Goal: Task Accomplishment & Management: Use online tool/utility

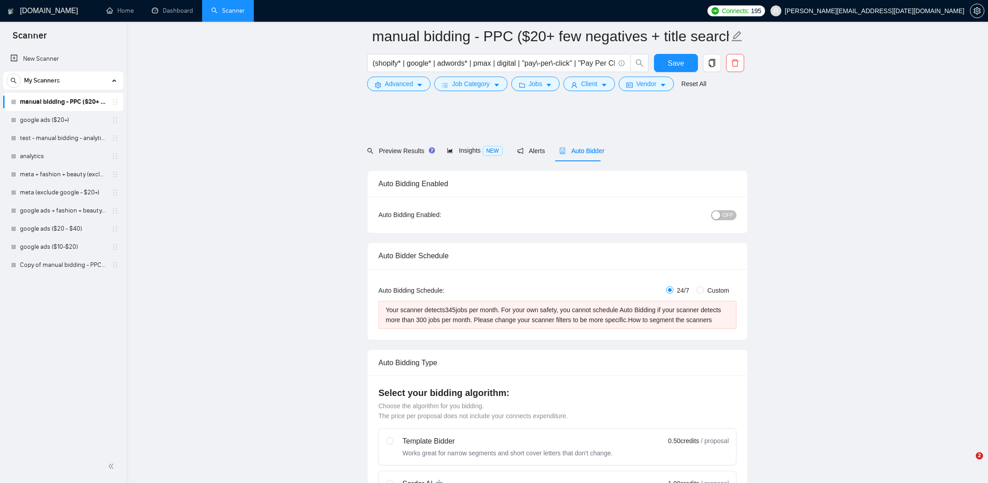
click at [59, 105] on link "manual bidding - PPC ($20+ few negatives + title search)" at bounding box center [63, 102] width 86 height 18
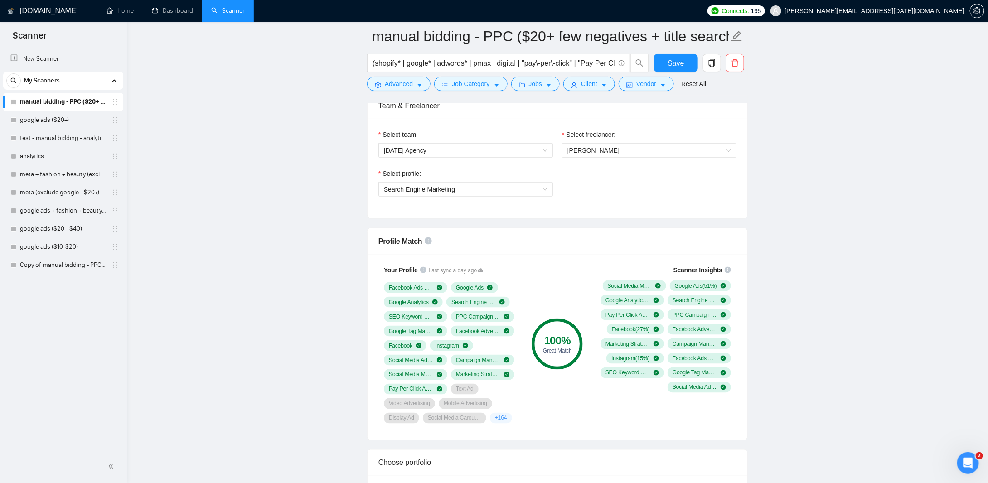
click at [59, 105] on link "manual bidding - PPC ($20+ few negatives + title search)" at bounding box center [63, 102] width 86 height 18
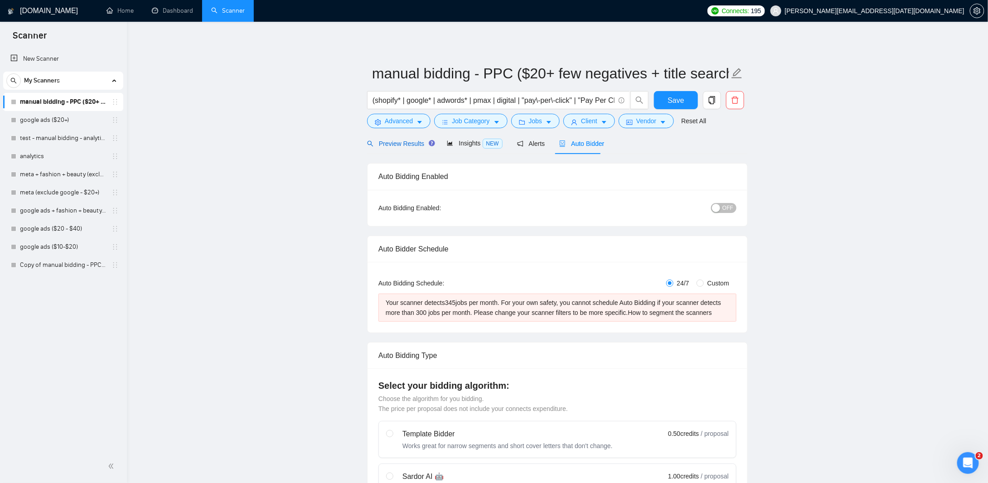
click at [387, 144] on span "Preview Results" at bounding box center [399, 143] width 65 height 7
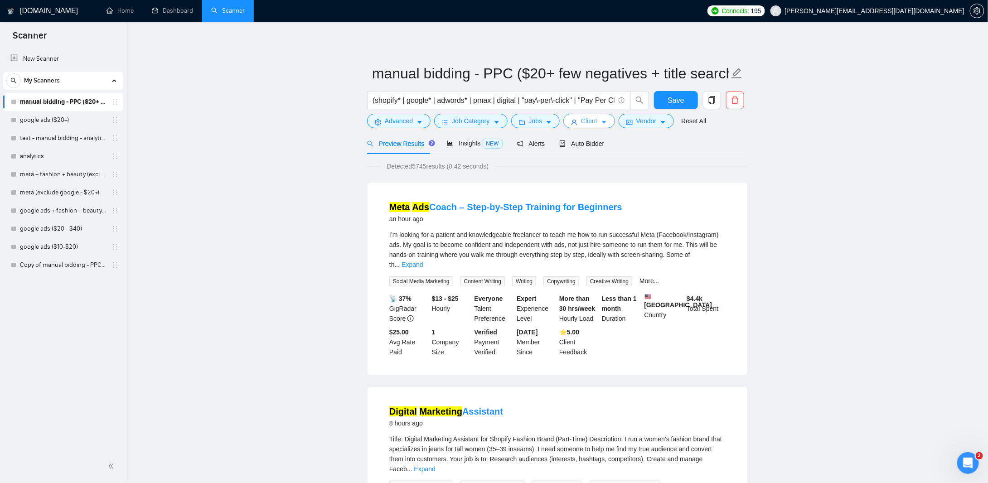
click at [595, 122] on button "Client" at bounding box center [589, 121] width 52 height 15
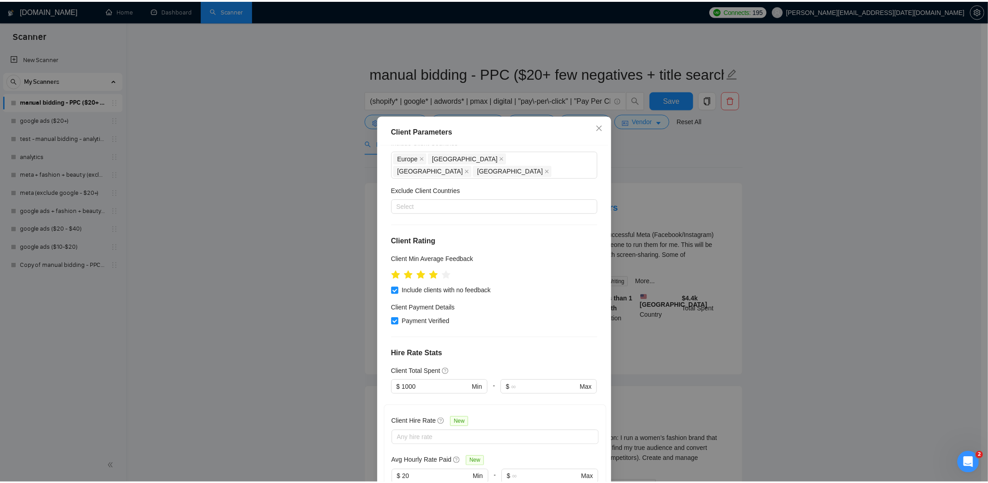
scroll to position [136, 0]
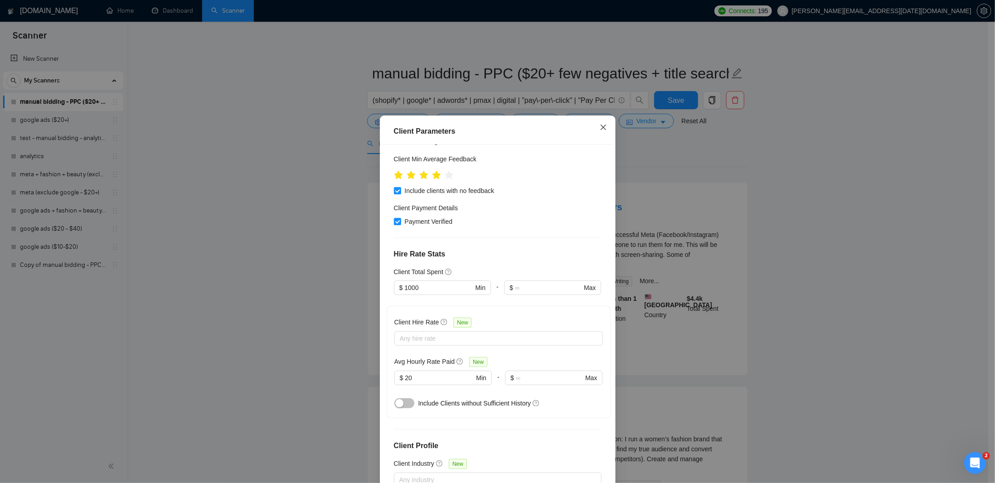
click at [595, 125] on span "Close" at bounding box center [603, 128] width 24 height 24
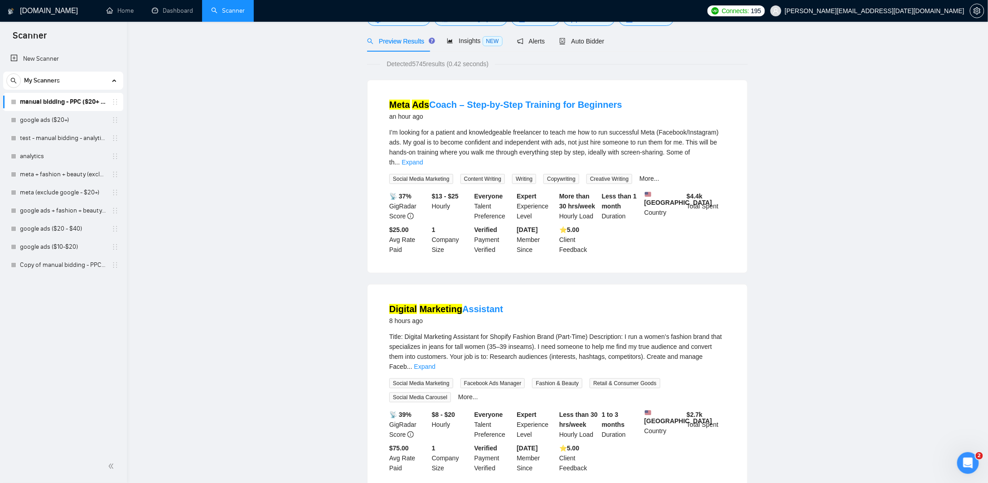
scroll to position [0, 0]
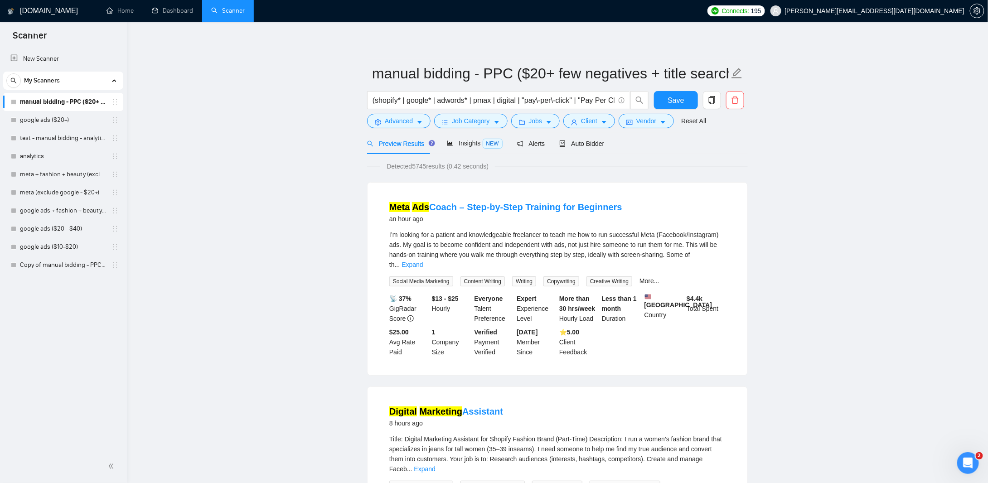
click at [164, 15] on link "Dashboard" at bounding box center [172, 11] width 41 height 8
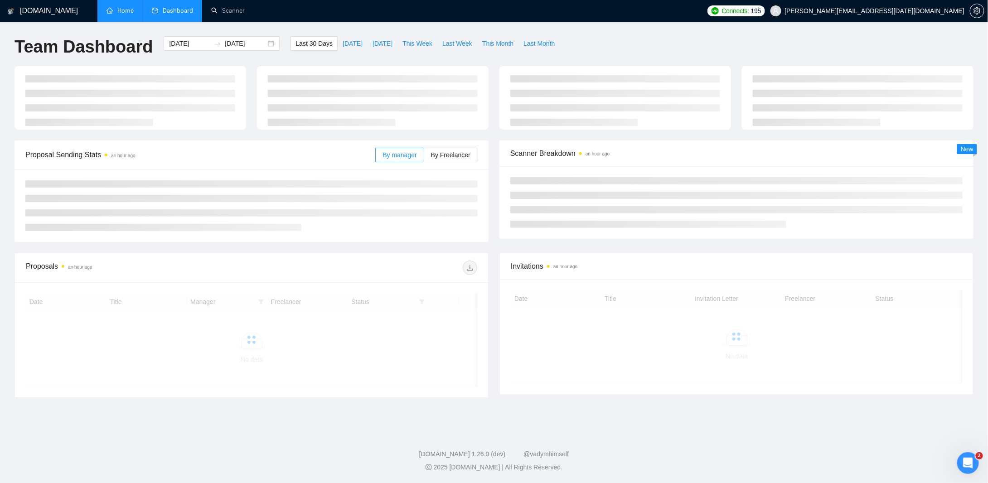
click at [121, 7] on link "Home" at bounding box center [120, 11] width 27 height 8
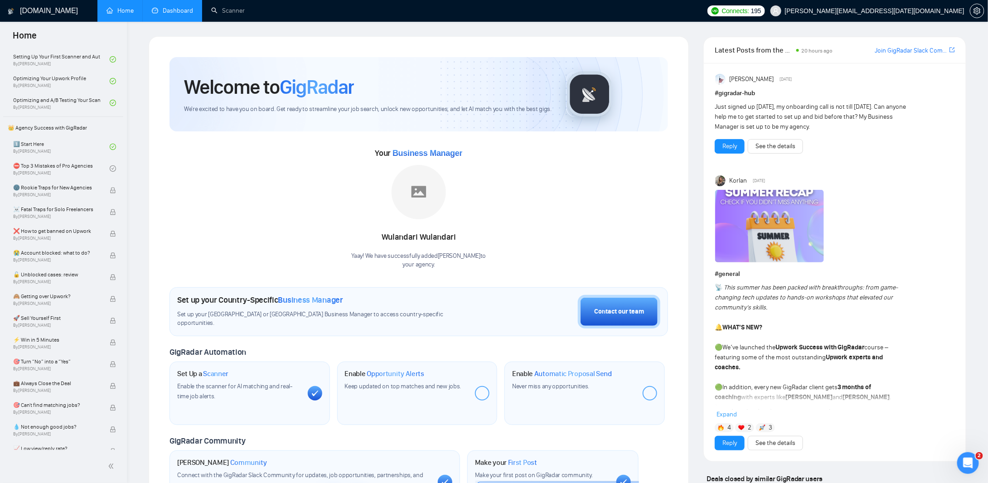
scroll to position [136, 0]
